Goal: Task Accomplishment & Management: Use online tool/utility

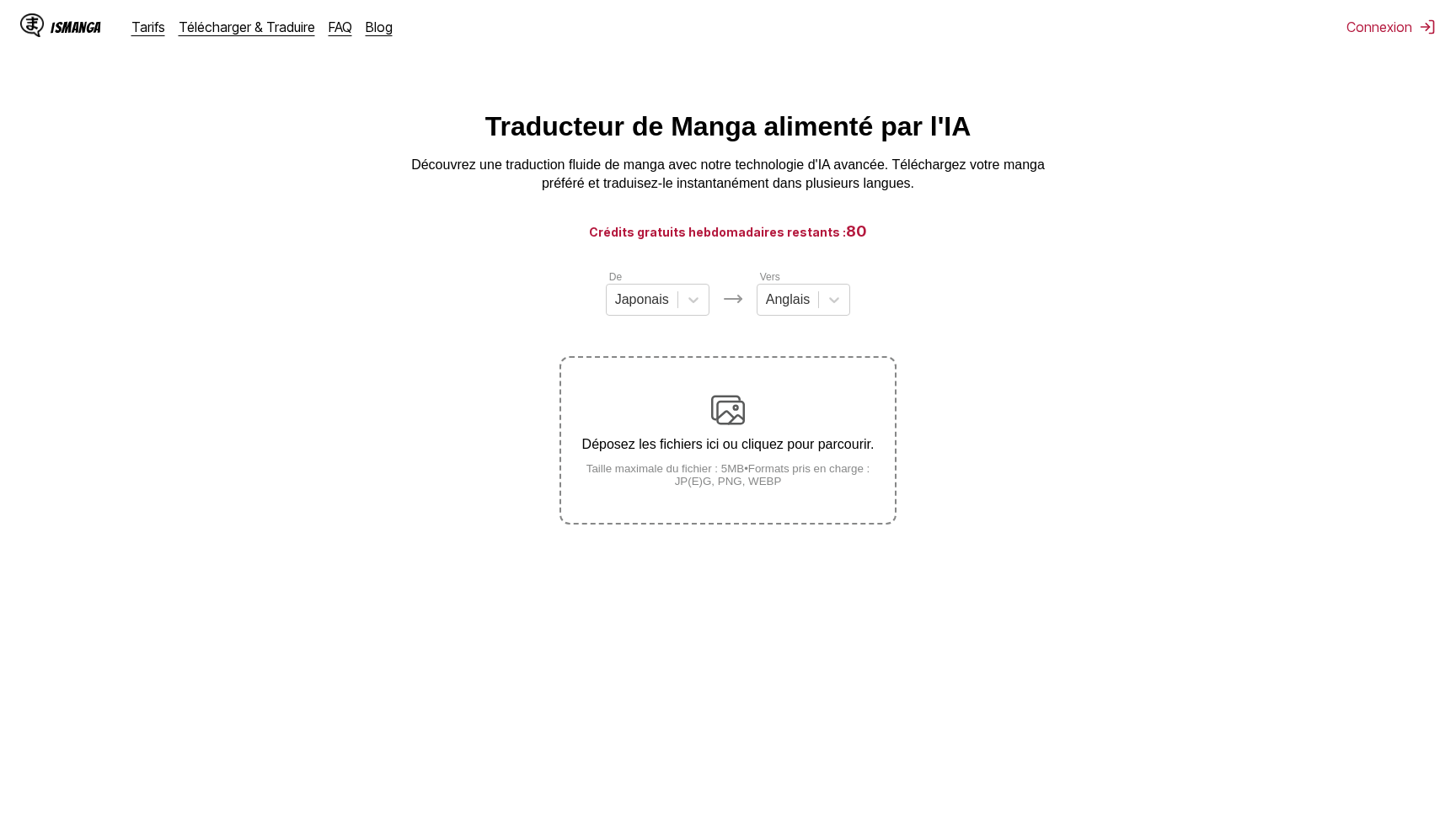
click at [731, 408] on img at bounding box center [728, 410] width 34 height 34
click at [0, 0] on input "Déposez les fichiers ici ou cliquez pour parcourir. Taille maximale du fichier …" at bounding box center [0, 0] width 0 height 0
click at [695, 293] on icon at bounding box center [693, 300] width 17 height 17
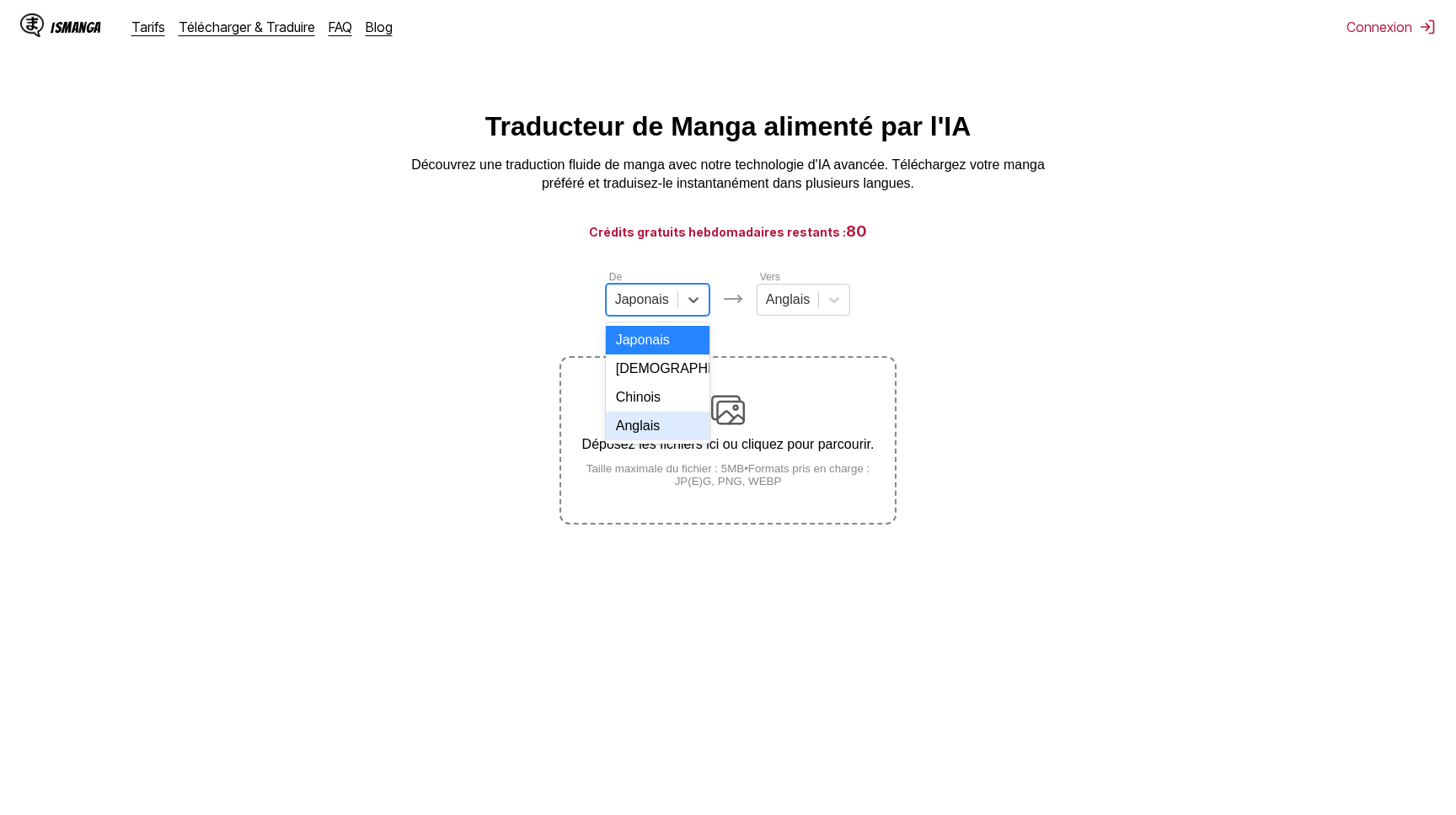
click at [664, 432] on div "Anglais" at bounding box center [657, 426] width 104 height 29
click at [820, 296] on div at bounding box center [829, 300] width 30 height 30
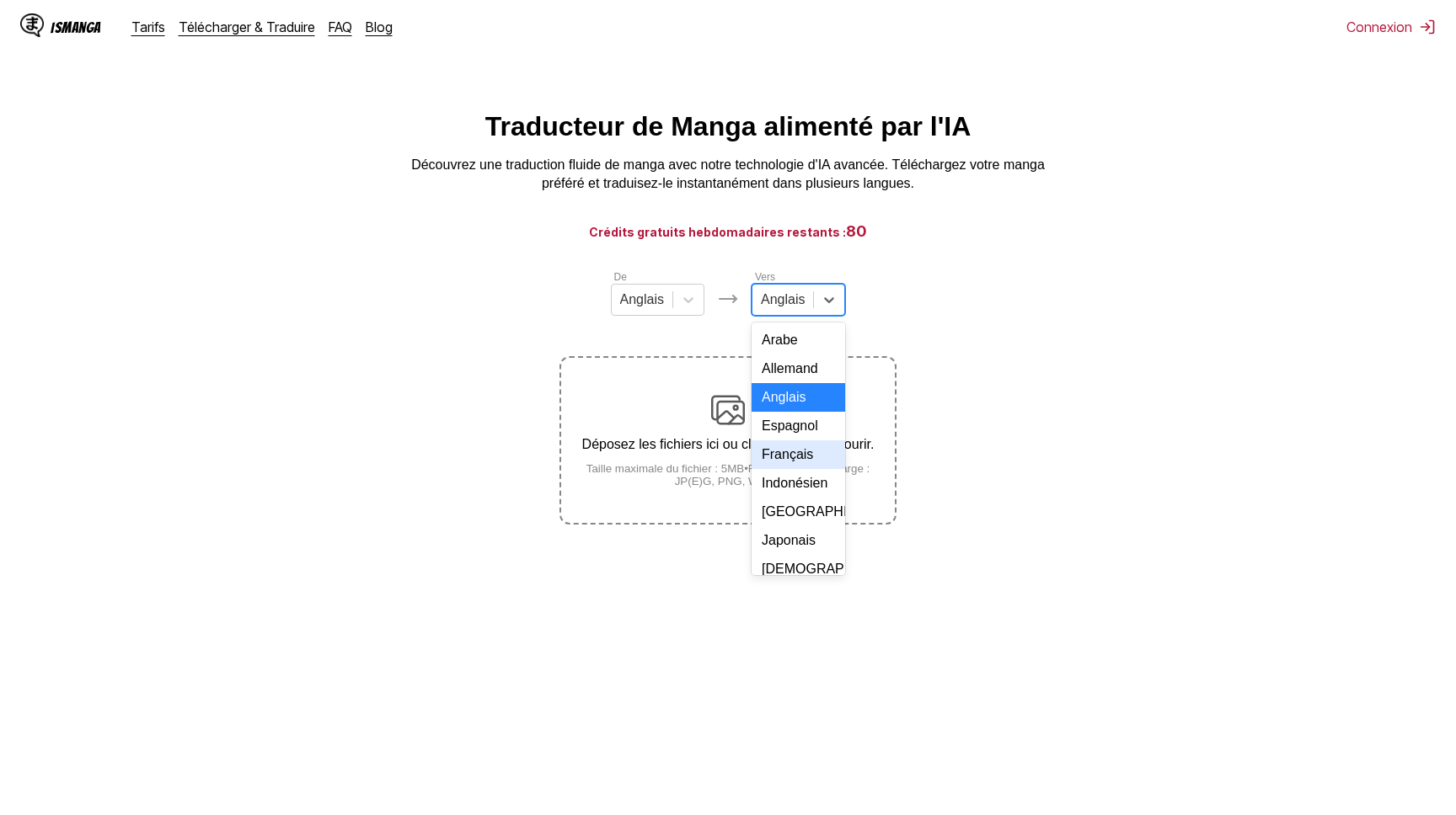
click at [798, 460] on div "Français" at bounding box center [798, 455] width 94 height 29
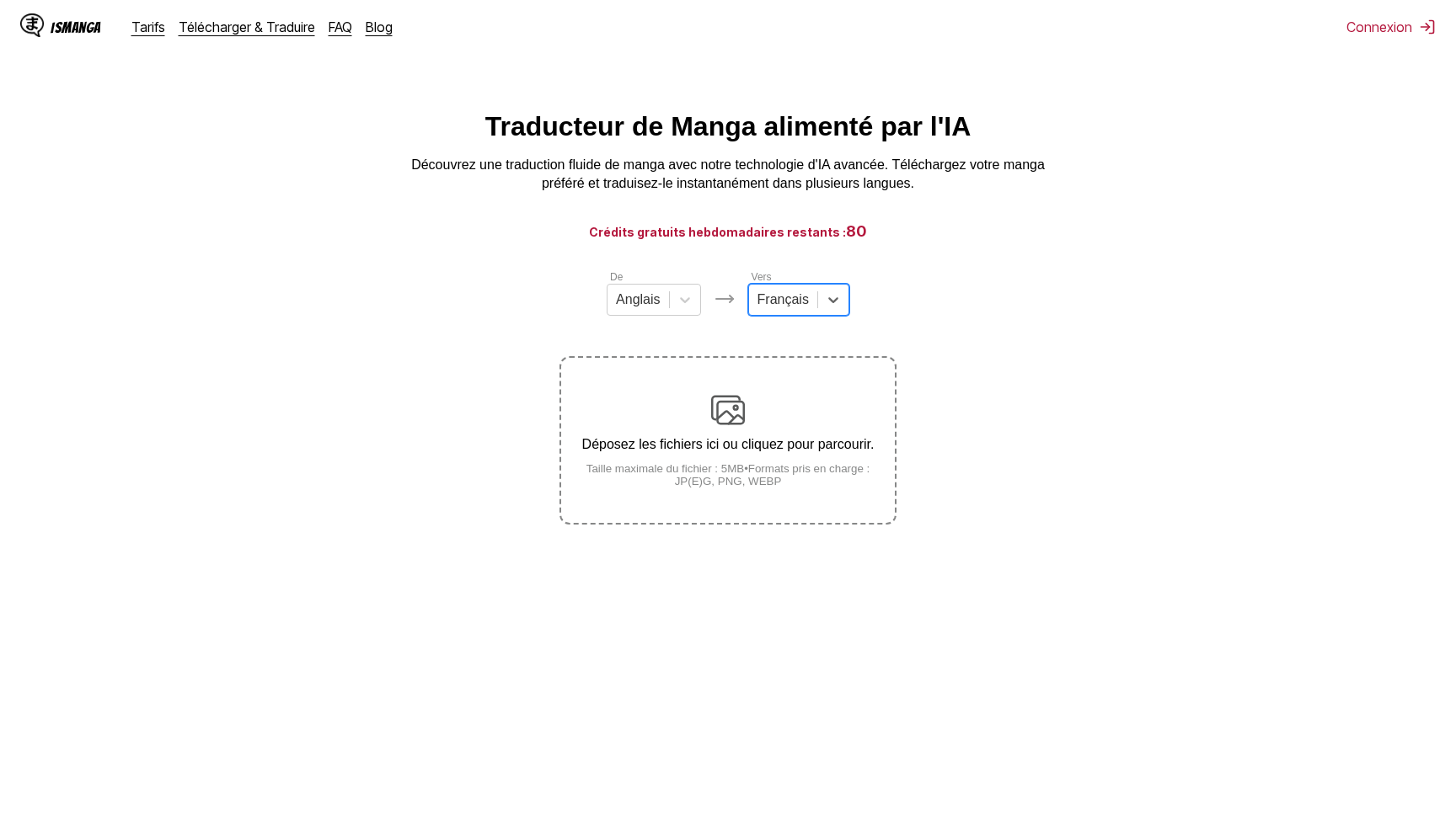
click at [728, 420] on img at bounding box center [728, 410] width 34 height 34
click at [0, 0] on input "Déposez les fichiers ici ou cliquez pour parcourir. Taille maximale du fichier …" at bounding box center [0, 0] width 0 height 0
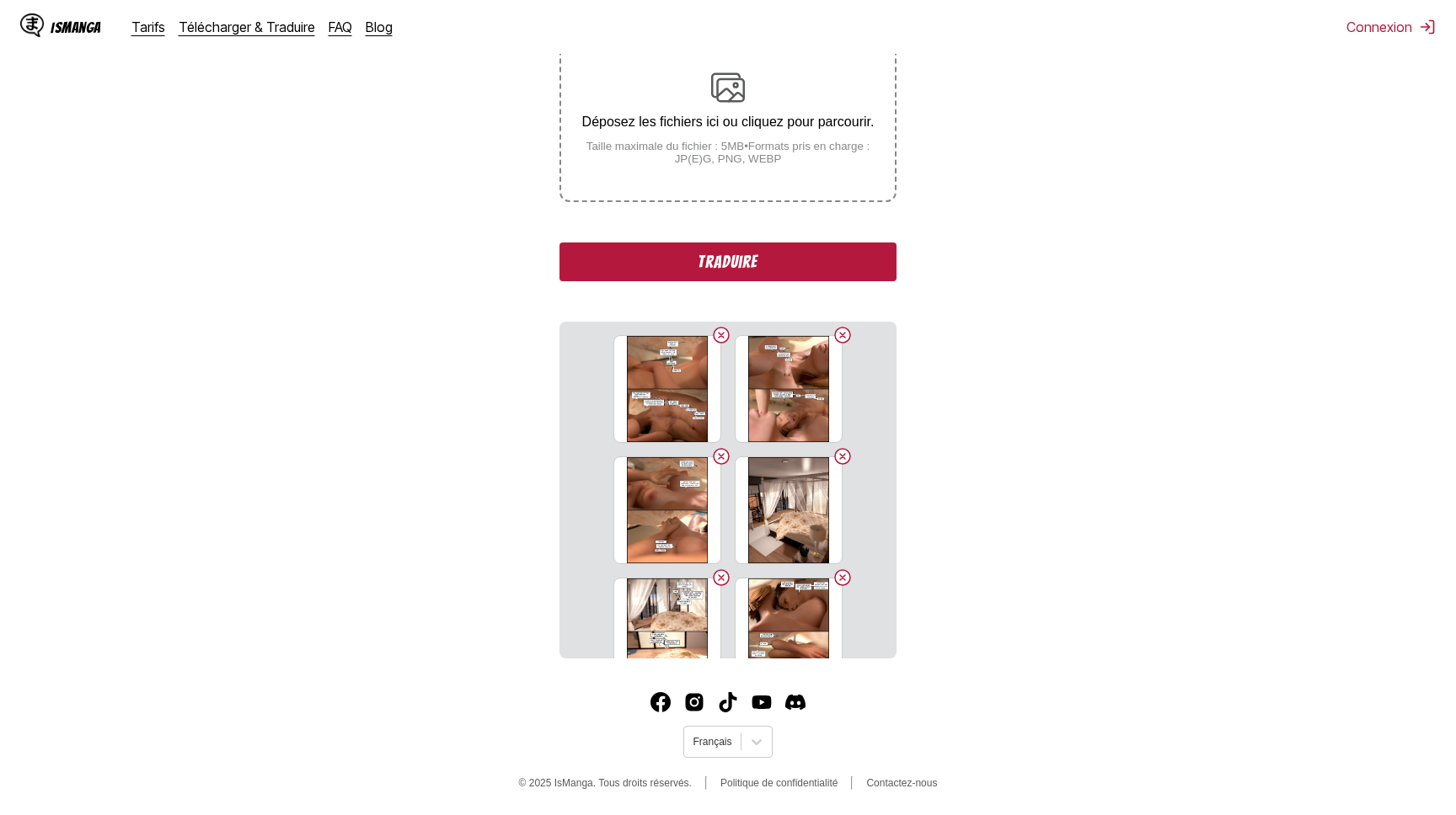
scroll to position [338, 0]
click at [720, 274] on button "Traduire" at bounding box center [728, 262] width 337 height 39
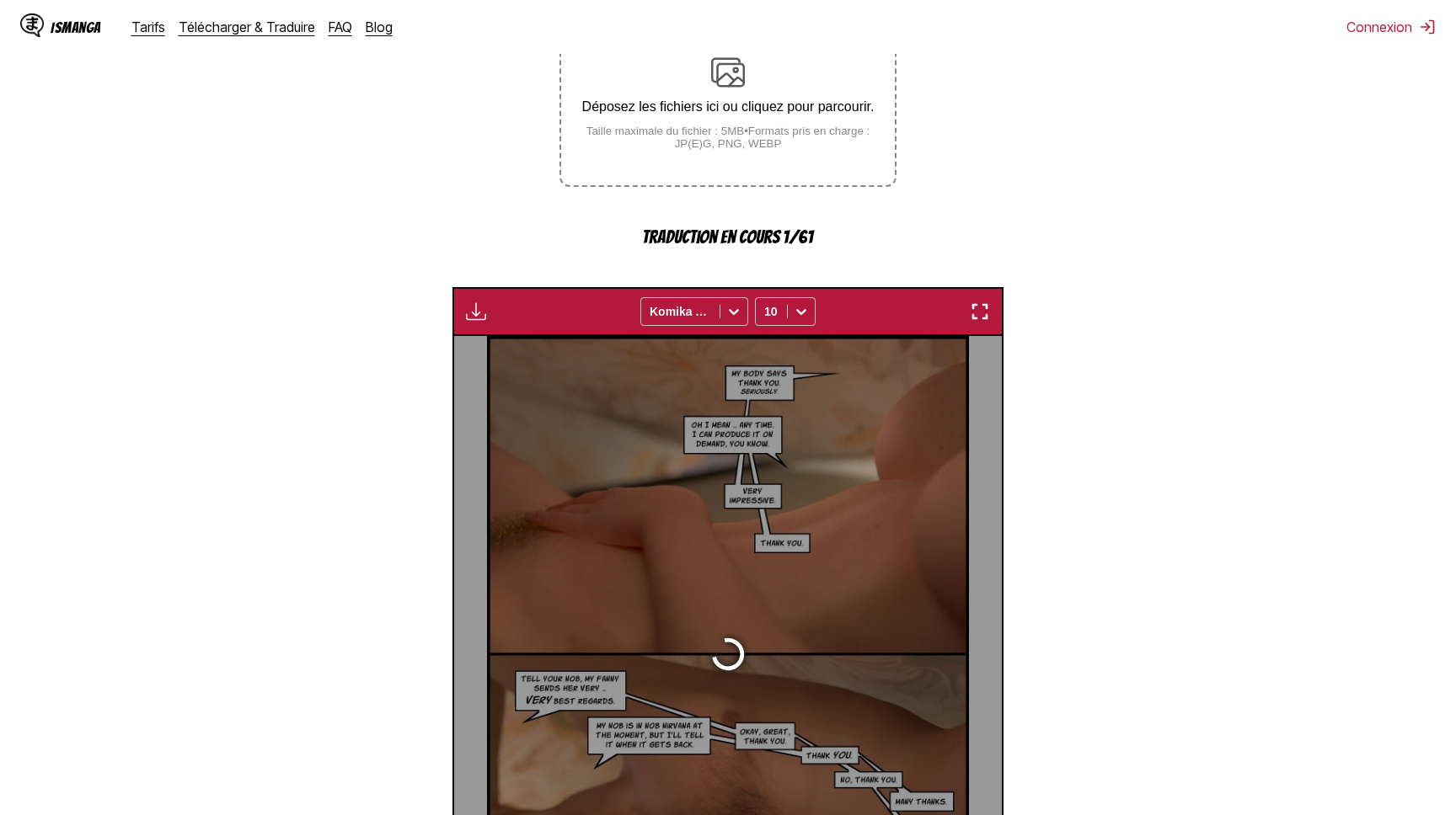
scroll to position [519, 0]
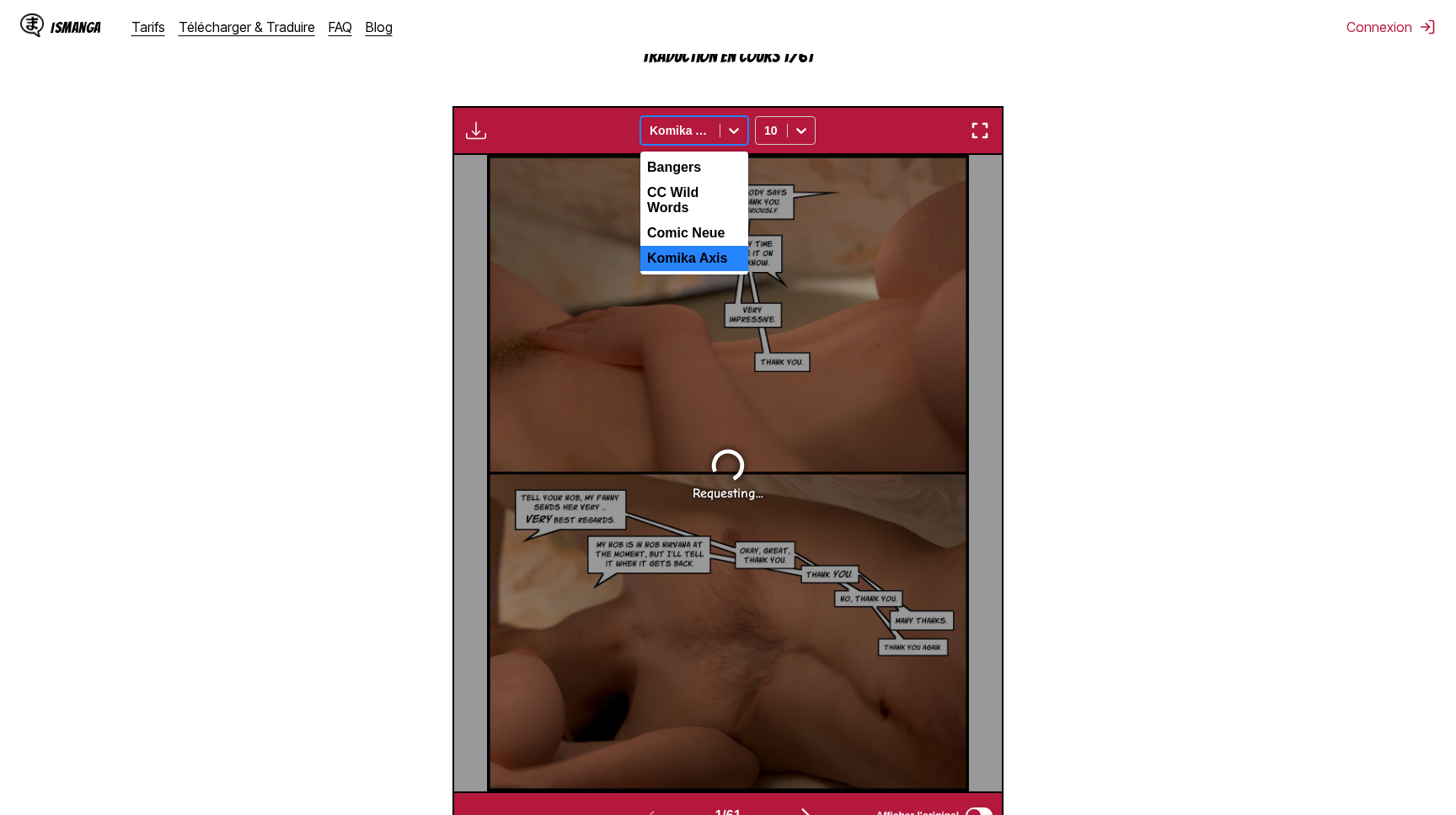
click at [731, 134] on icon at bounding box center [734, 130] width 10 height 6
click at [707, 221] on div "CC Wild Words" at bounding box center [694, 200] width 108 height 41
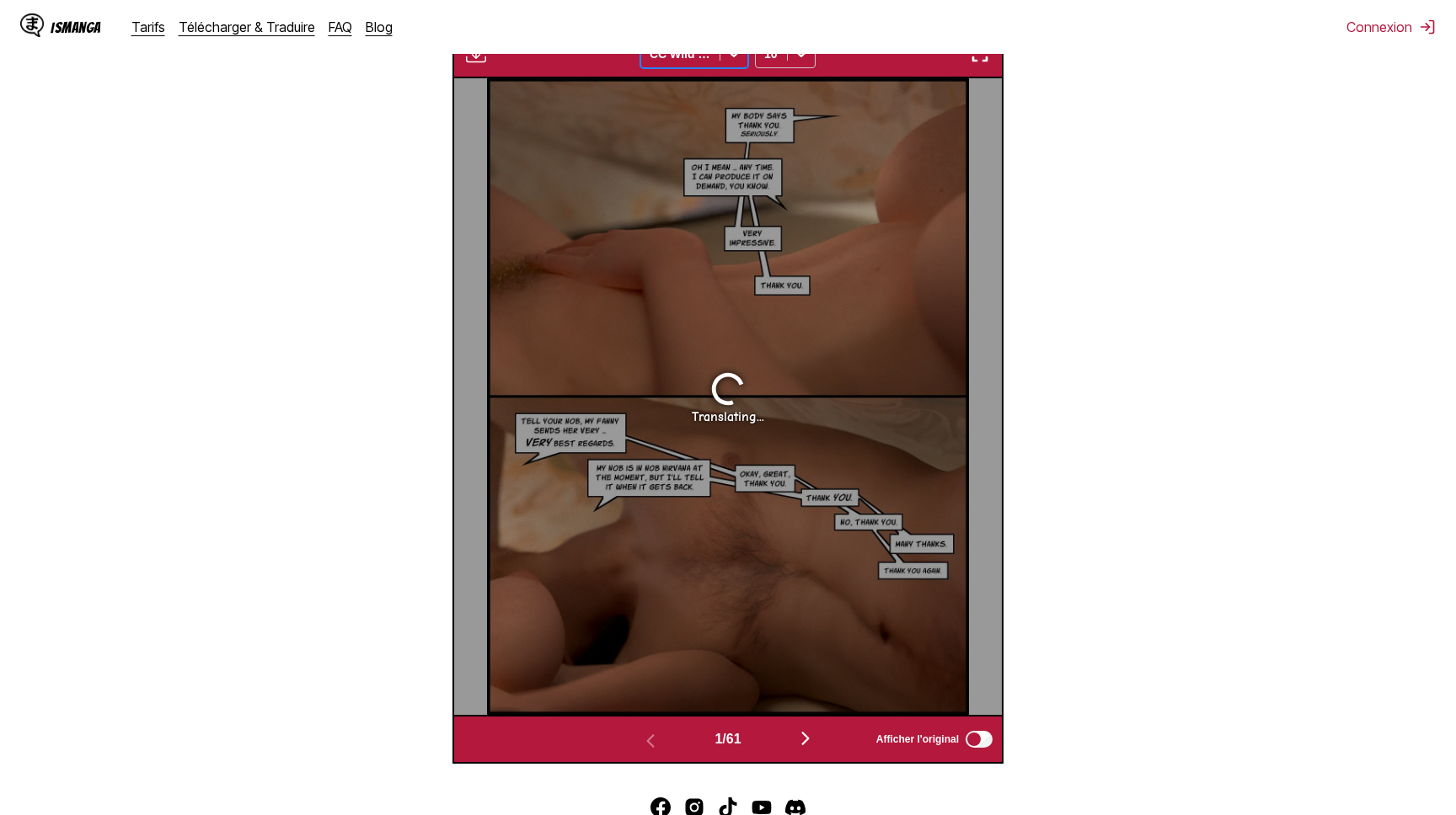
scroll to position [603, 0]
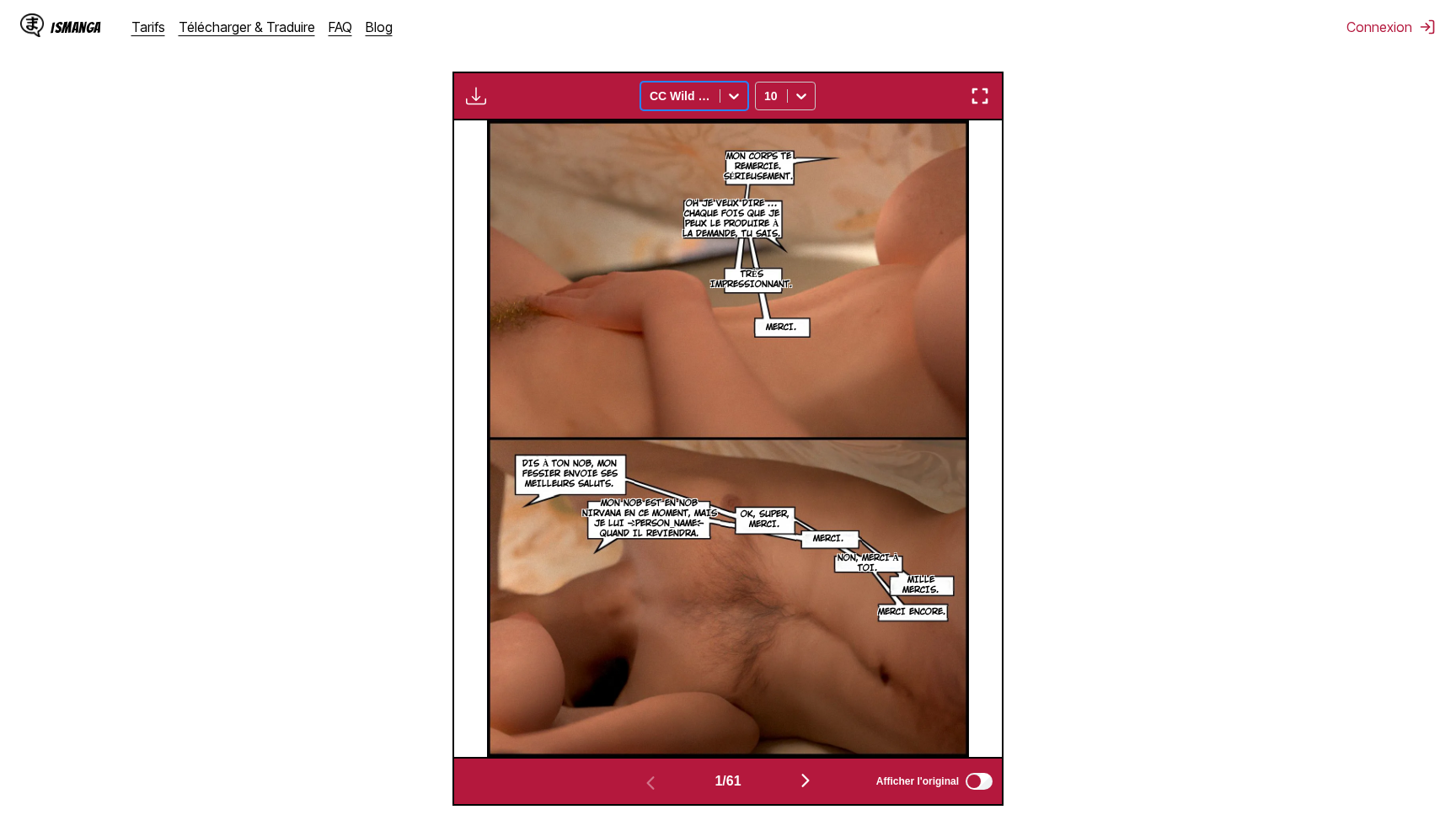
click at [1183, 254] on section "De Anglais Vers Français Déposez les fichiers ici ou cliquez pour parcourir. Ta…" at bounding box center [728, 260] width 1429 height 1091
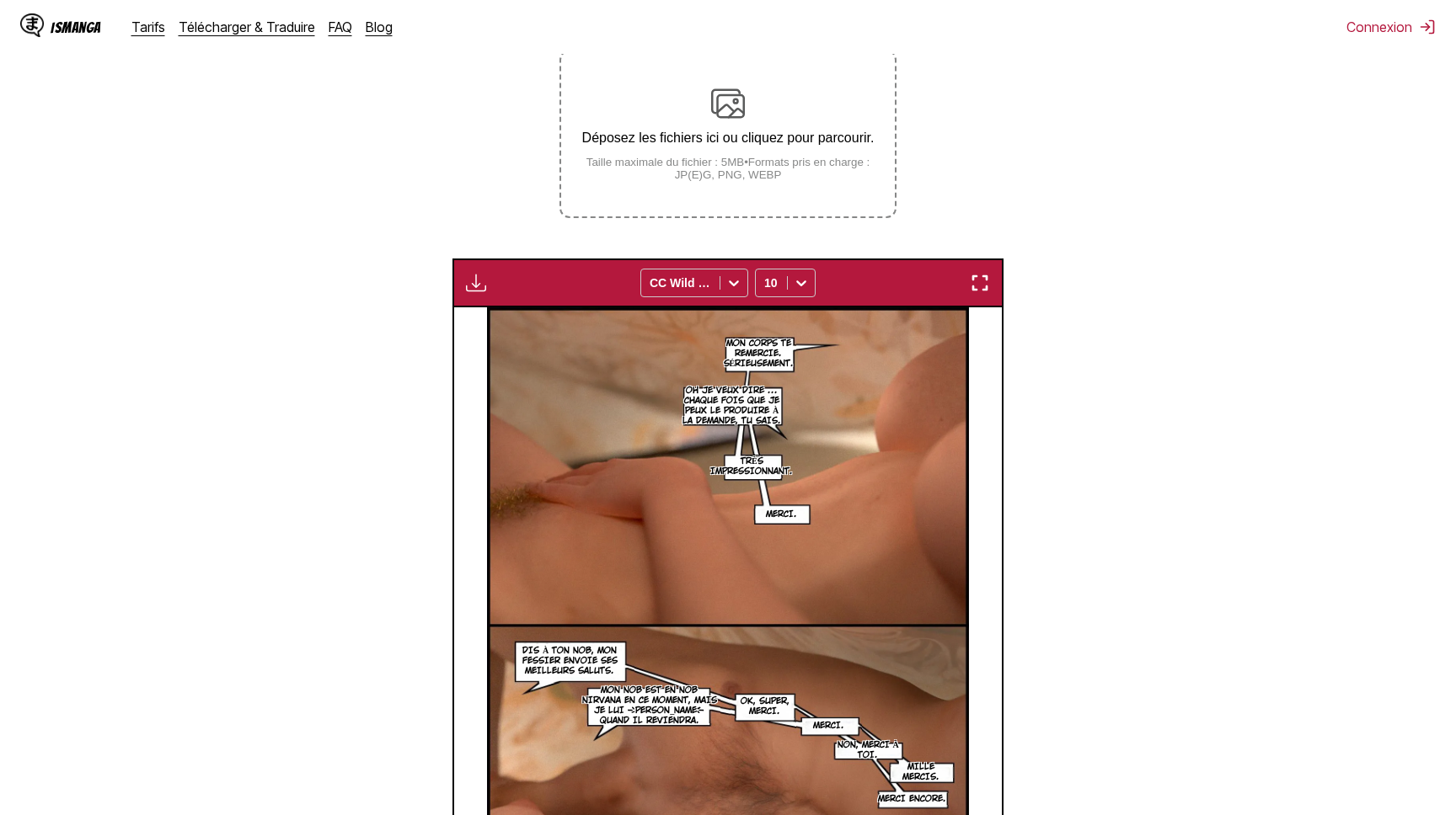
scroll to position [309, 0]
